Goal: Information Seeking & Learning: Learn about a topic

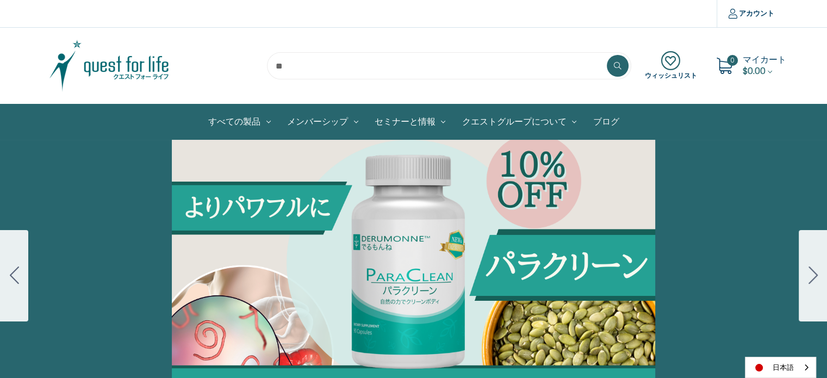
click at [596, 122] on link "ブログ" at bounding box center [605, 121] width 42 height 35
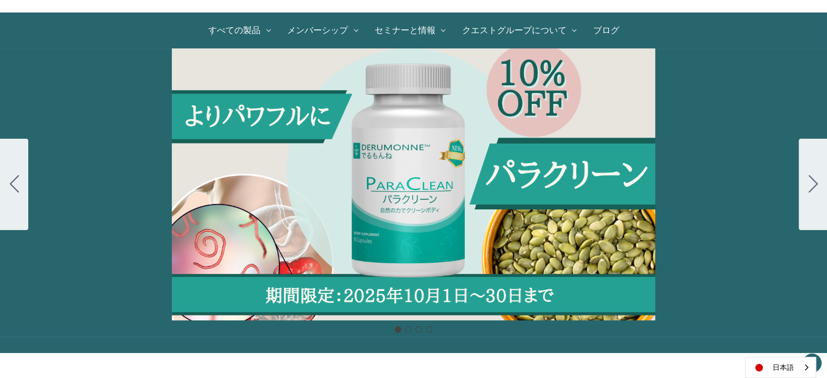
scroll to position [109, 0]
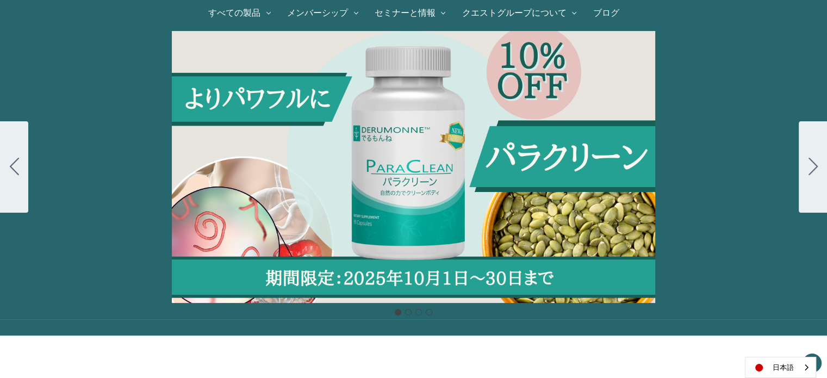
click at [602, 12] on link "ブログ" at bounding box center [605, 13] width 42 height 35
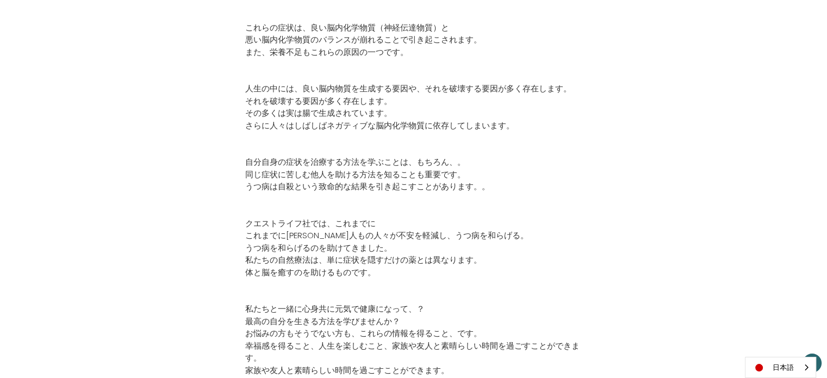
scroll to position [598, 0]
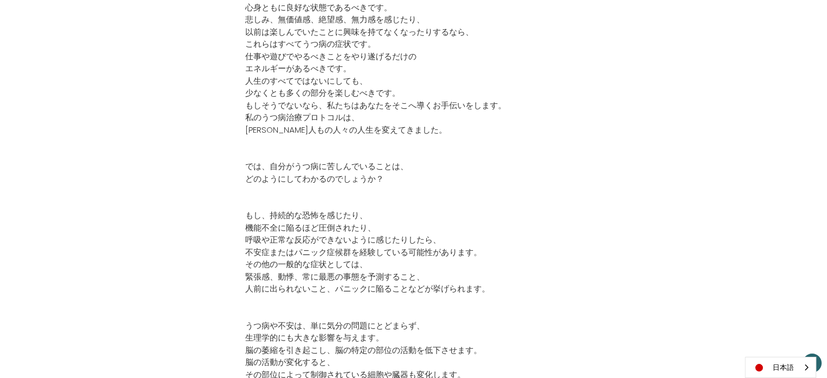
scroll to position [489, 0]
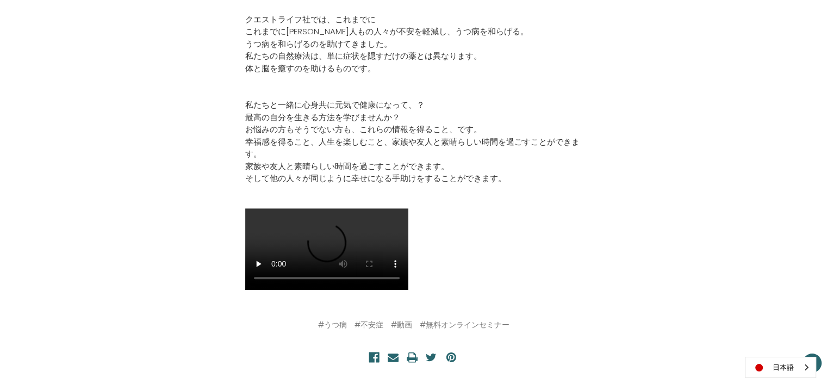
scroll to position [761, 0]
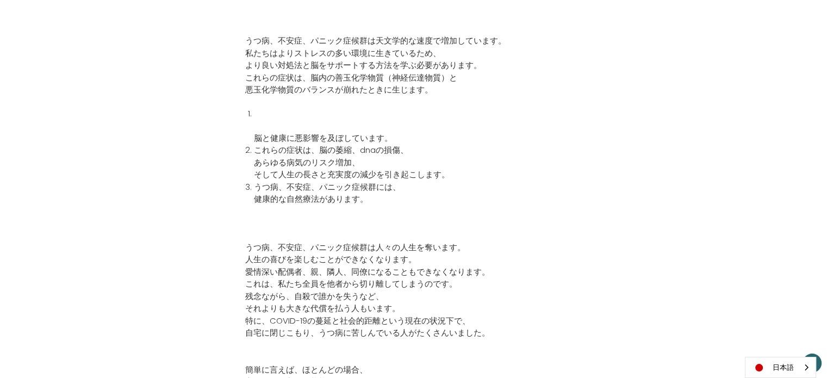
scroll to position [435, 0]
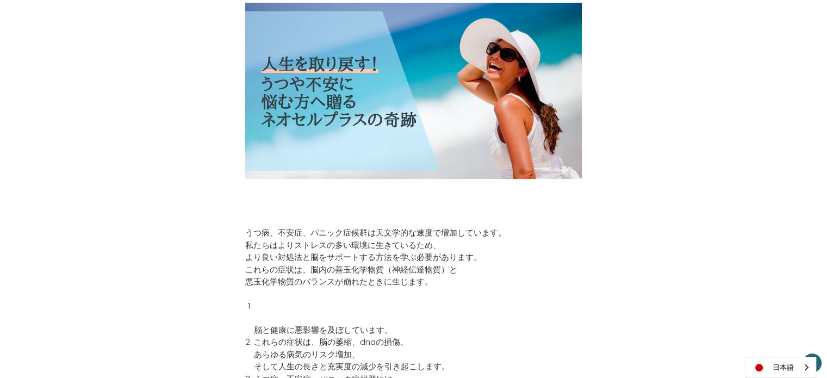
scroll to position [381, 0]
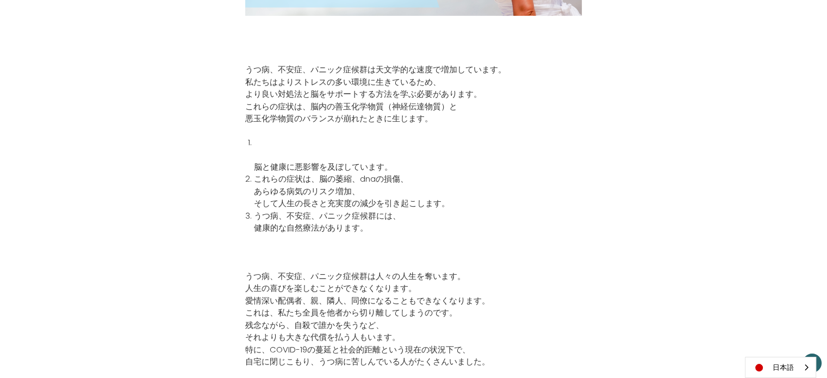
click at [320, 148] on li "脳と健康に悪影響を及ぼしています。" at bounding box center [418, 154] width 328 height 37
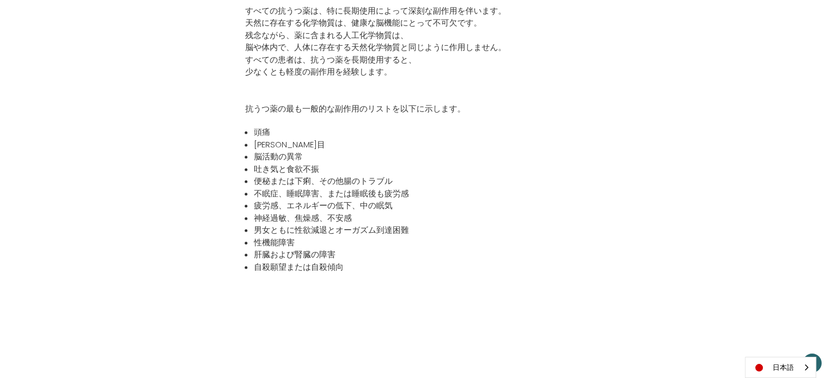
scroll to position [1522, 0]
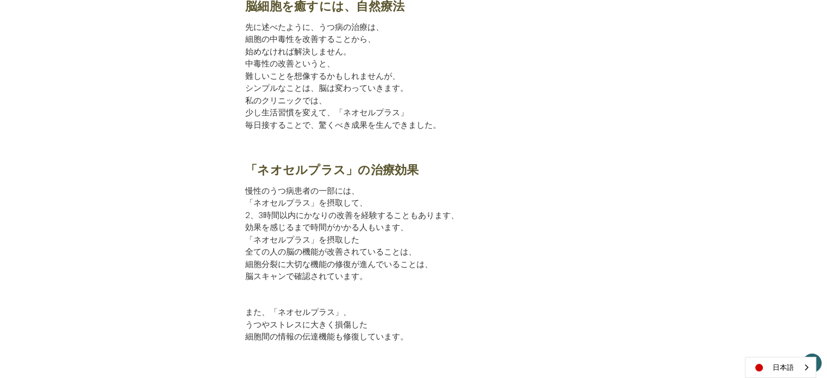
scroll to position [1903, 0]
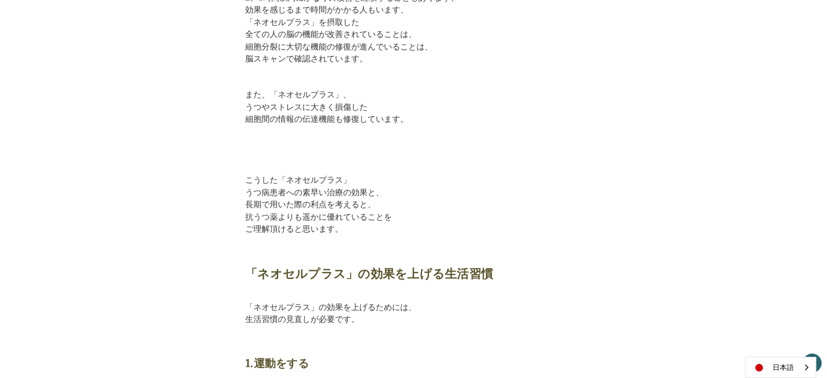
click at [296, 96] on p "また、「ネオセルプラス」、 うつやストレスに大きく損傷した 細胞間の情報の伝達機能も修復しています。" at bounding box center [413, 113] width 336 height 49
click at [300, 93] on p "また、「ネオセルプラス」、 うつやストレスに大きく損傷した 細胞間の情報の伝達機能も修復しています。" at bounding box center [413, 113] width 336 height 49
click at [278, 91] on p "また、「ネオセルプラス」、 うつやストレスに大きく損傷した 細胞間の情報の伝達機能も修復しています。" at bounding box center [413, 113] width 336 height 49
click at [370, 97] on p "また、「ネオセルプラス」、 うつやストレスに大きく損傷した 細胞間の情報の伝達機能も修復しています。" at bounding box center [413, 113] width 336 height 49
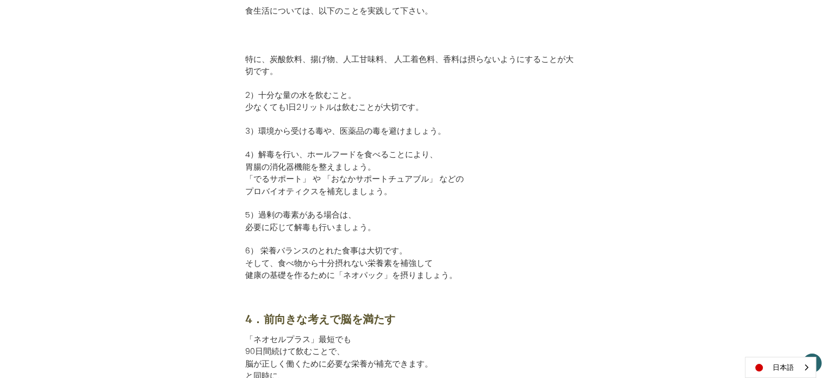
scroll to position [2337, 0]
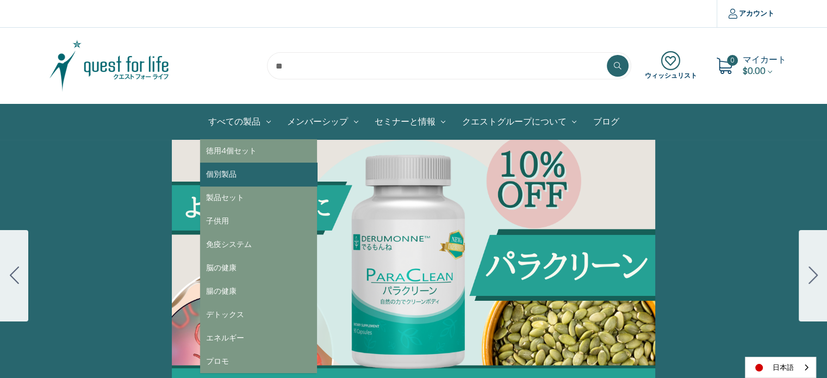
click at [235, 176] on link "個別製品" at bounding box center [258, 174] width 117 height 23
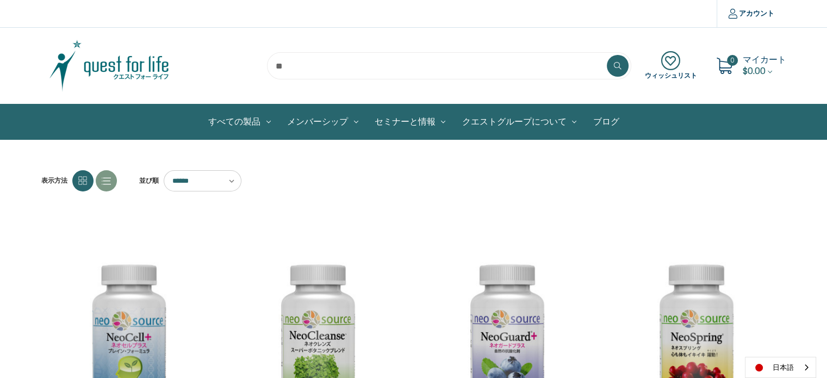
click at [180, 301] on img "NeoCell Plus,$79.00\a" at bounding box center [129, 334] width 161 height 189
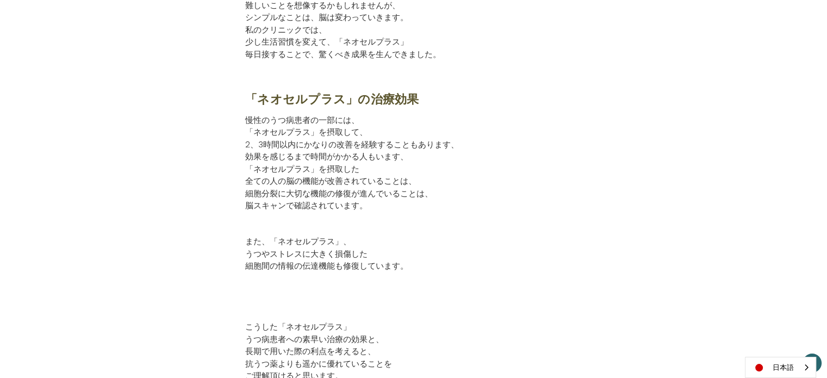
scroll to position [1903, 0]
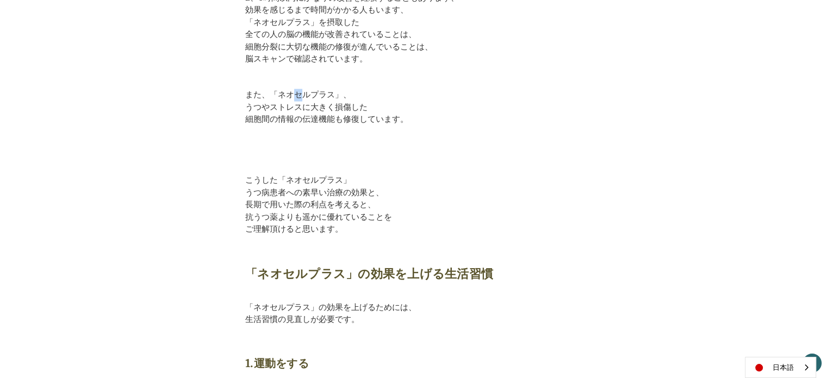
click at [294, 93] on p "また、「ネオセルプラス」、 うつやストレスに大きく損傷した 細胞間の情報の伝達機能も修復しています。" at bounding box center [413, 113] width 336 height 49
click at [313, 93] on p "また、「ネオセルプラス」、 うつやストレスに大きく損傷した 細胞間の情報の伝達機能も修復しています。" at bounding box center [413, 113] width 336 height 49
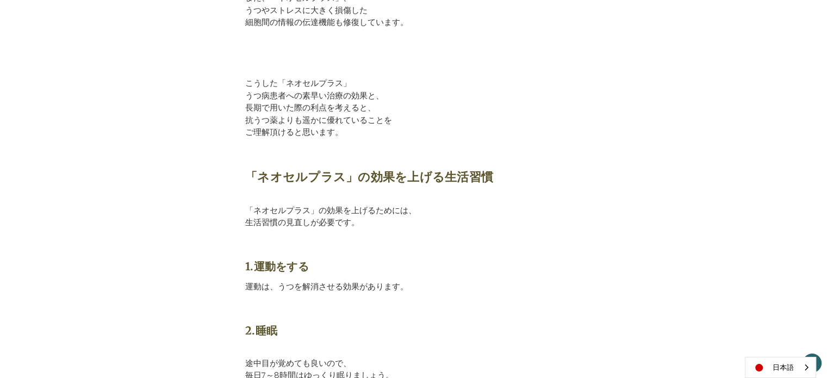
scroll to position [2066, 0]
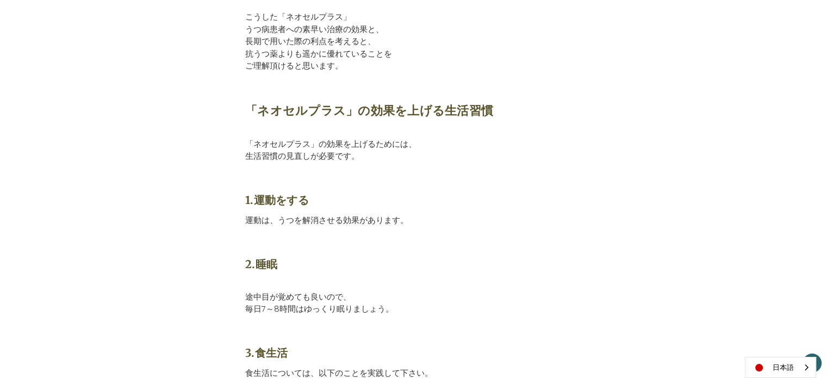
click at [272, 141] on p "「ネオセルプラス」の効果を上げるためには、 生活習慣の見直しが必要です。" at bounding box center [413, 149] width 336 height 49
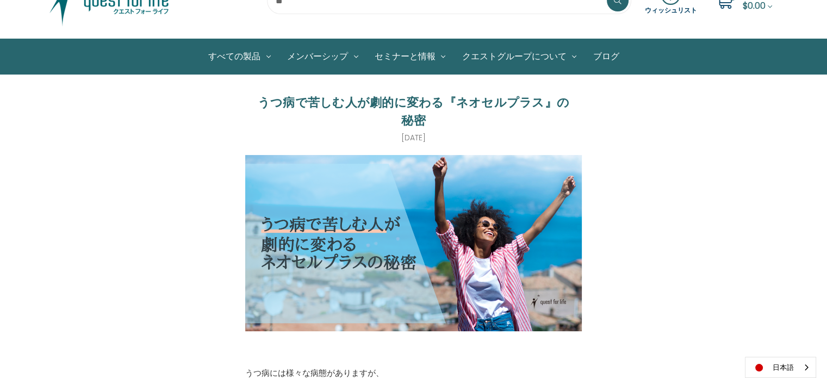
scroll to position [0, 0]
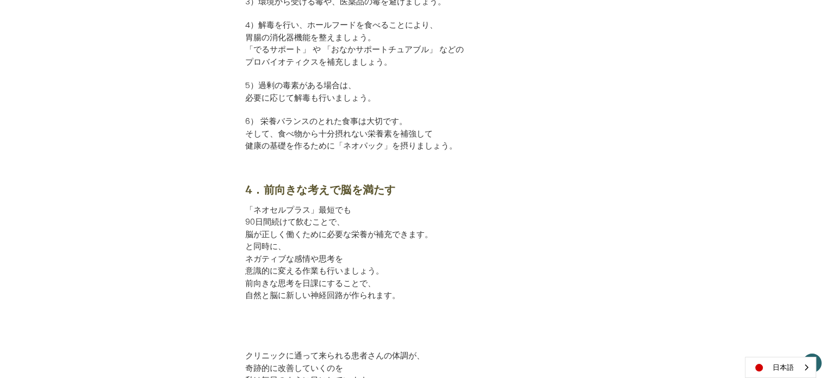
scroll to position [2555, 0]
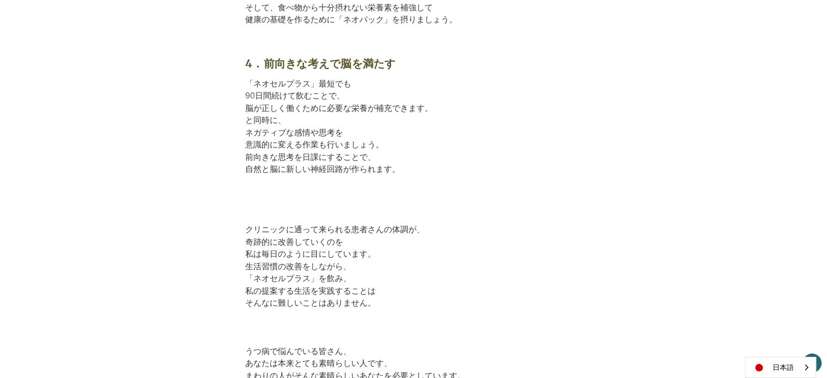
scroll to position [2661, 0]
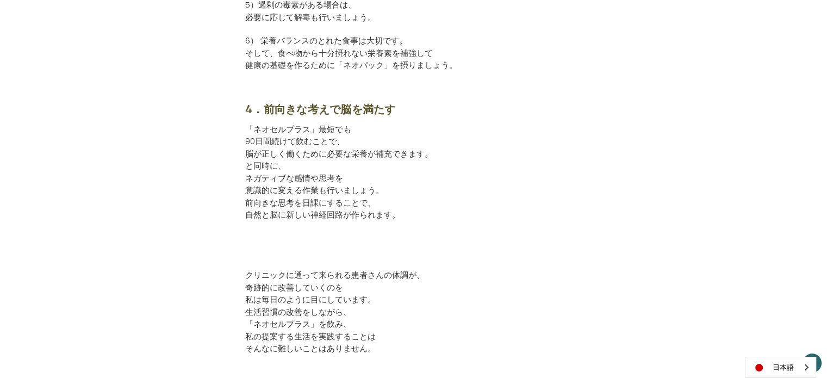
scroll to position [2500, 0]
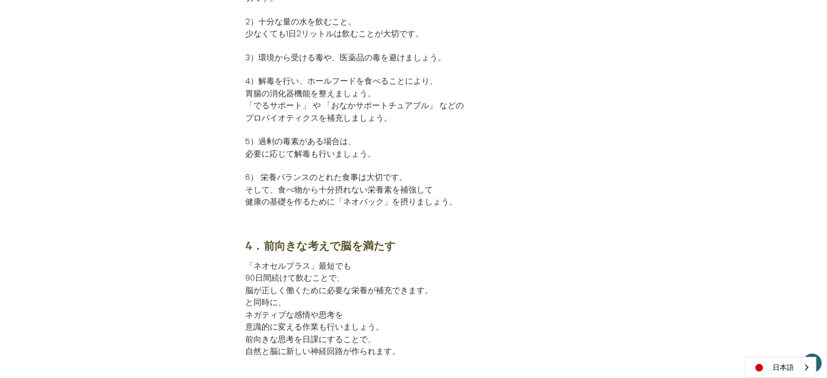
drag, startPoint x: 348, startPoint y: 151, endPoint x: 398, endPoint y: 70, distance: 94.7
click at [348, 151] on p "5）過剰の毒素がある場合は、 必要に応じて解毒も行いましょう。" at bounding box center [413, 147] width 336 height 24
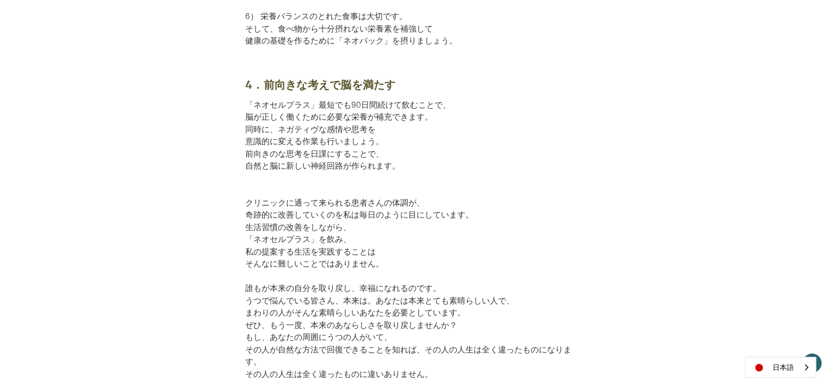
scroll to position [2770, 0]
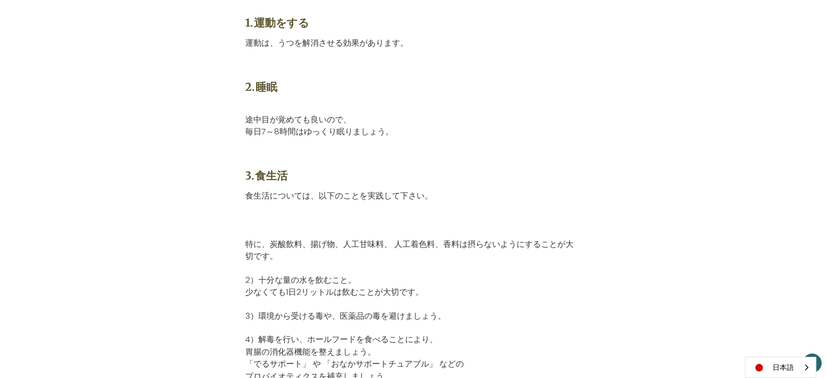
scroll to position [2229, 0]
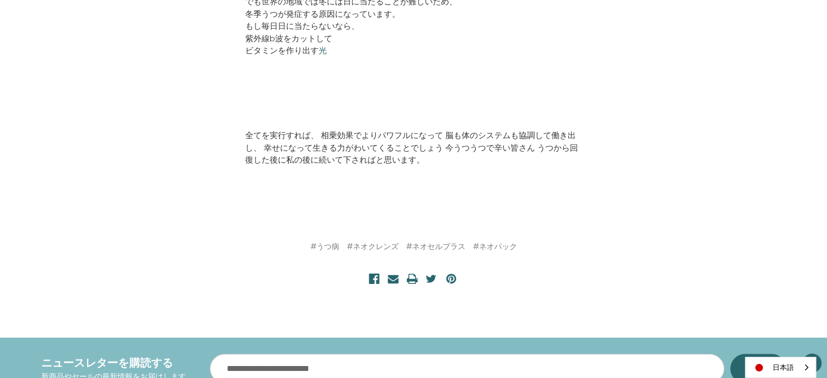
scroll to position [2718, 0]
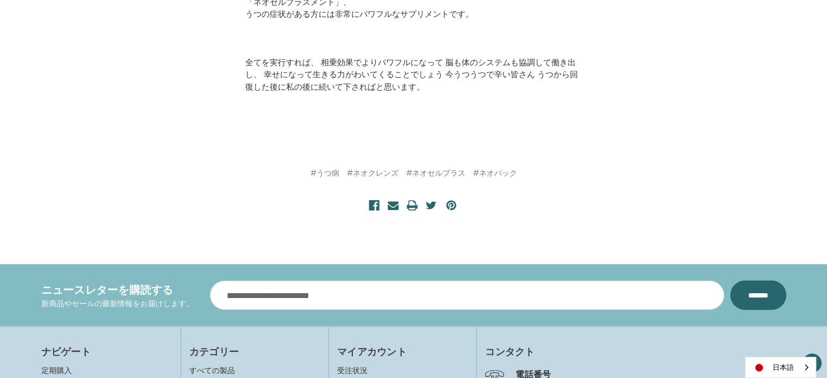
scroll to position [2555, 0]
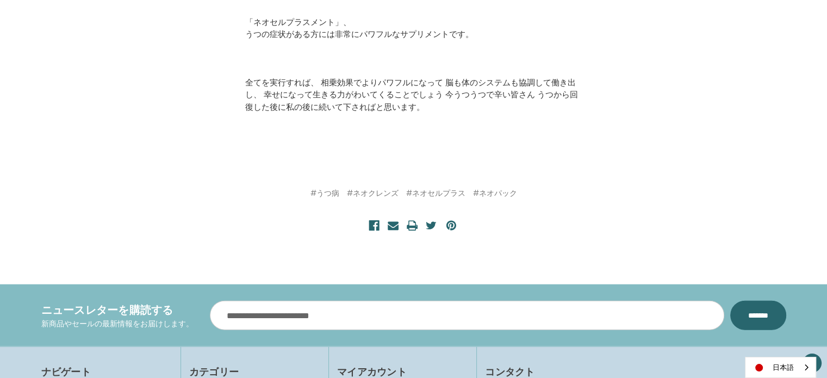
scroll to position [2392, 0]
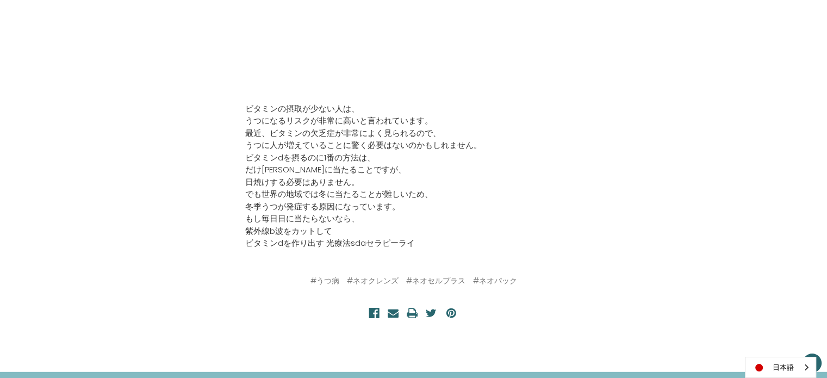
scroll to position [2990, 0]
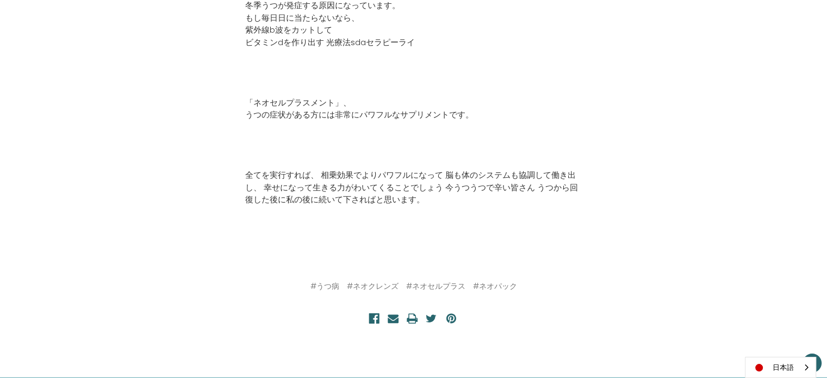
scroll to position [2609, 0]
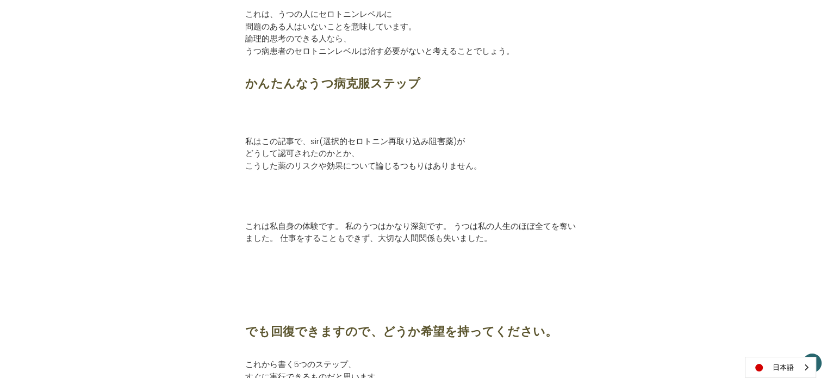
scroll to position [978, 0]
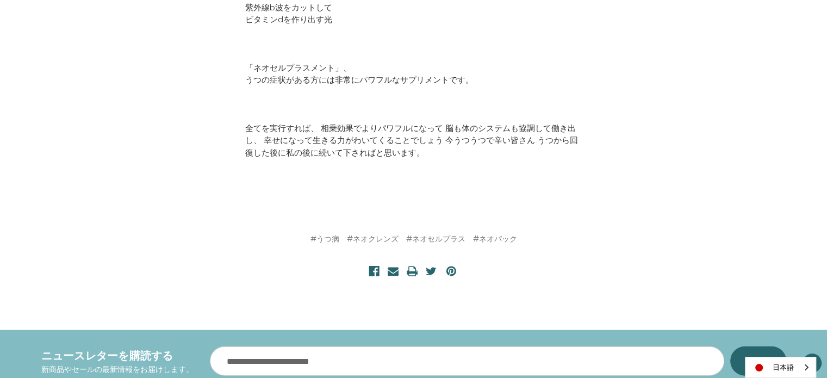
scroll to position [2500, 0]
